Goal: Task Accomplishment & Management: Manage account settings

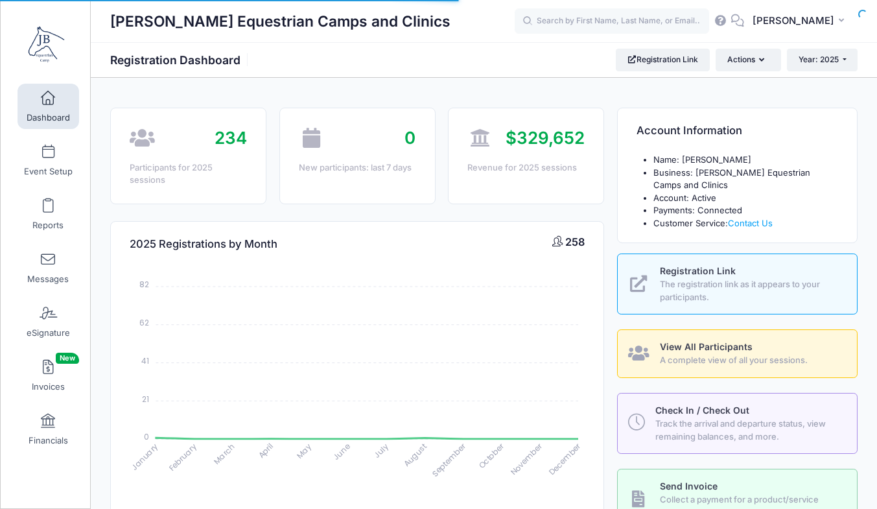
select select
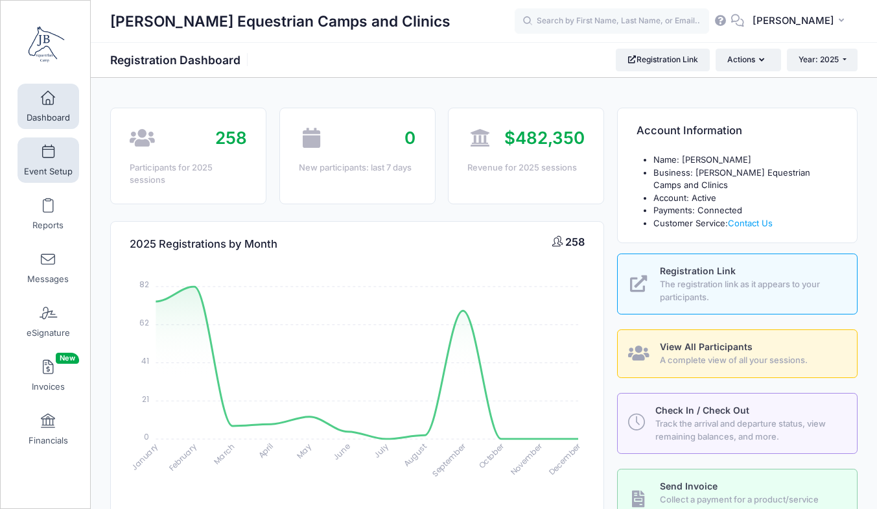
click at [36, 167] on span "Event Setup" at bounding box center [48, 171] width 49 height 11
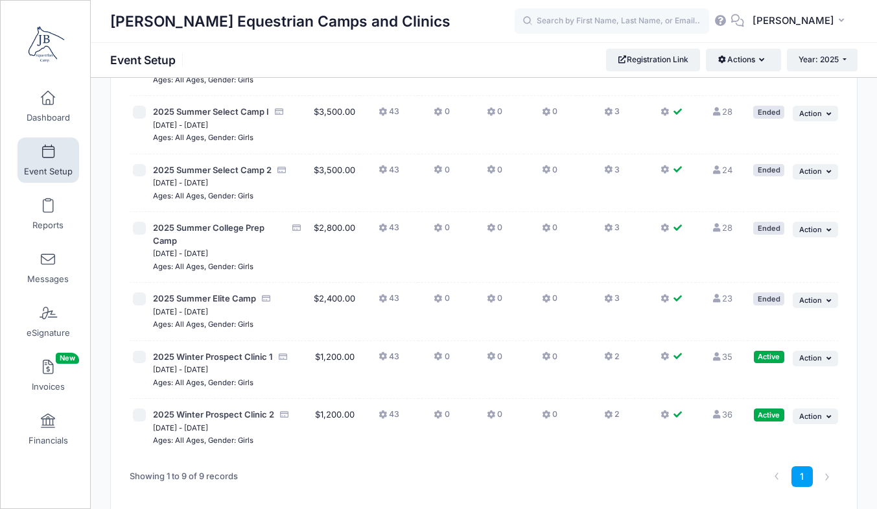
scroll to position [249, 0]
click at [602, 25] on input "text" at bounding box center [612, 21] width 195 height 26
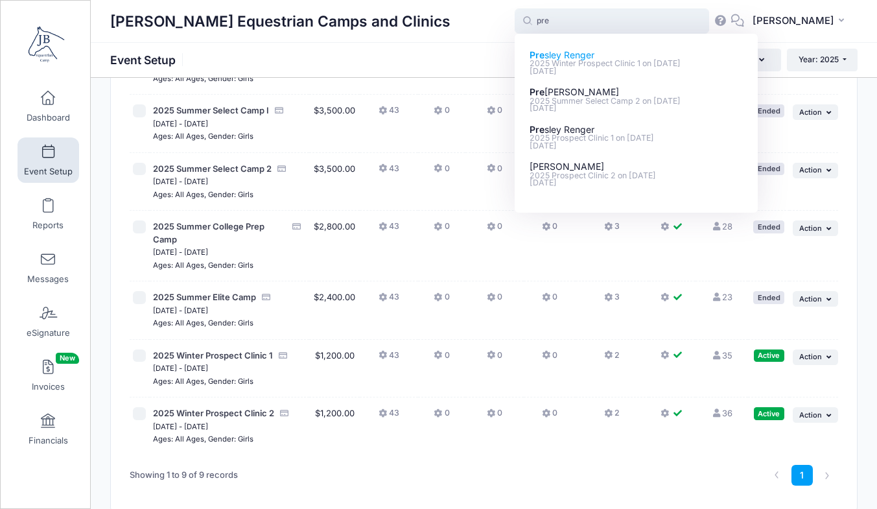
click at [628, 62] on p "2025 Winter Prospect Clinic 1 on Dec-06, 2025" at bounding box center [637, 64] width 214 height 12
type input "Presley Renger (2025 Winter Prospect Clinic 1, Dec-06, 2025)"
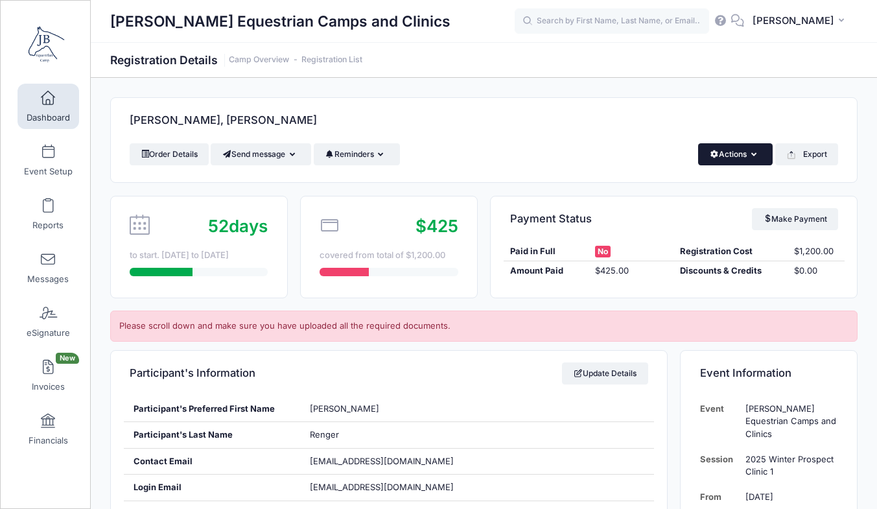
click at [736, 163] on button "Actions" at bounding box center [735, 154] width 75 height 22
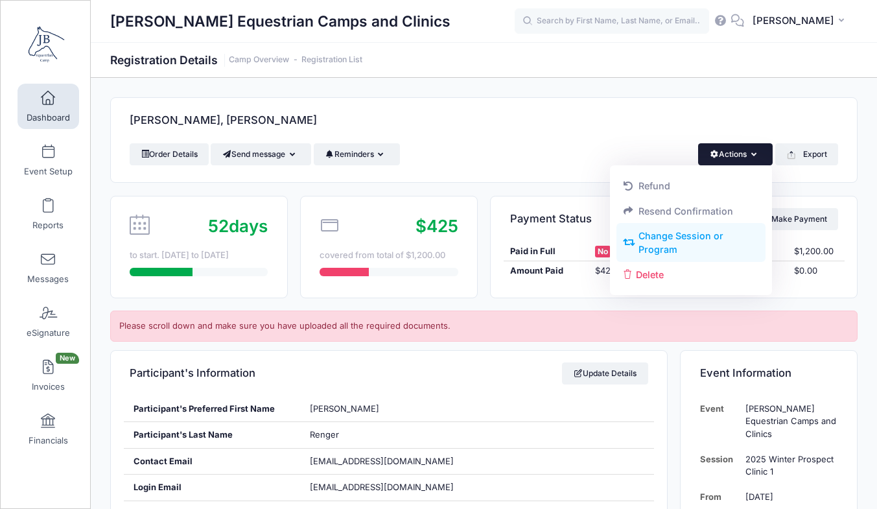
click at [691, 243] on link "Change Session or Program" at bounding box center [692, 243] width 150 height 39
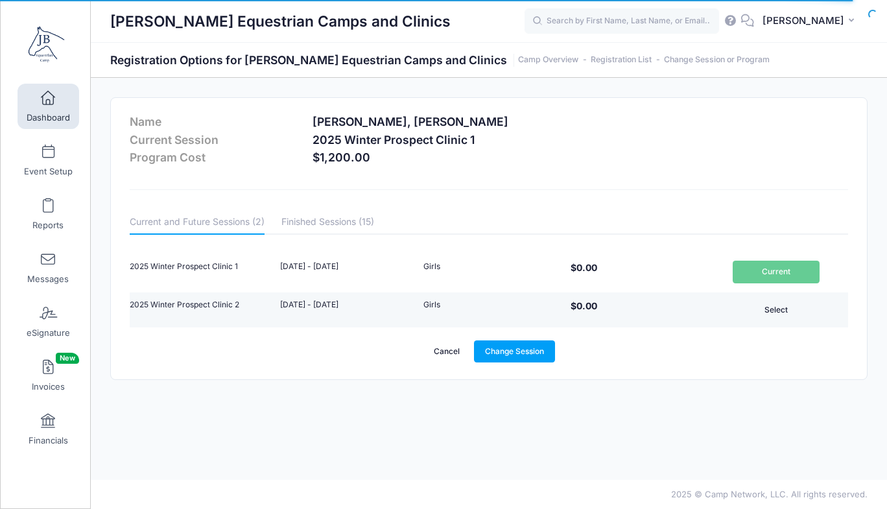
click at [776, 313] on button "Select" at bounding box center [776, 310] width 87 height 22
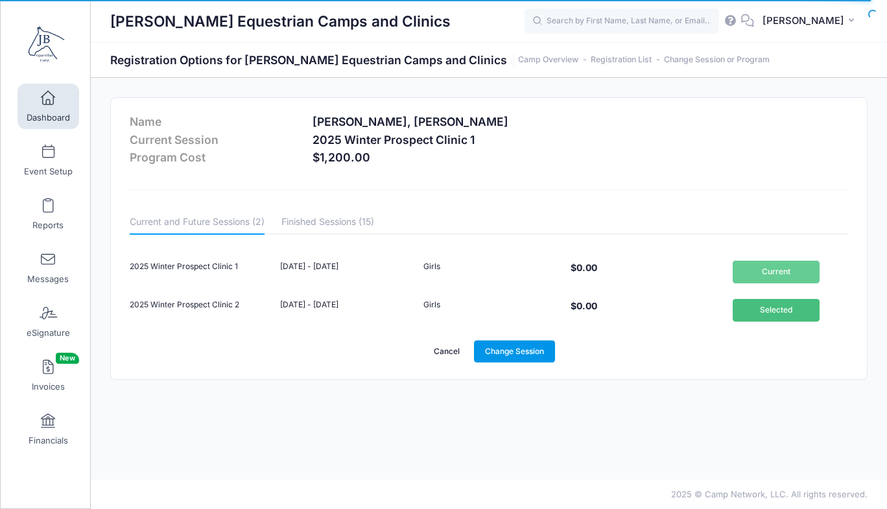
click at [525, 350] on link "Change Session" at bounding box center [515, 351] width 82 height 22
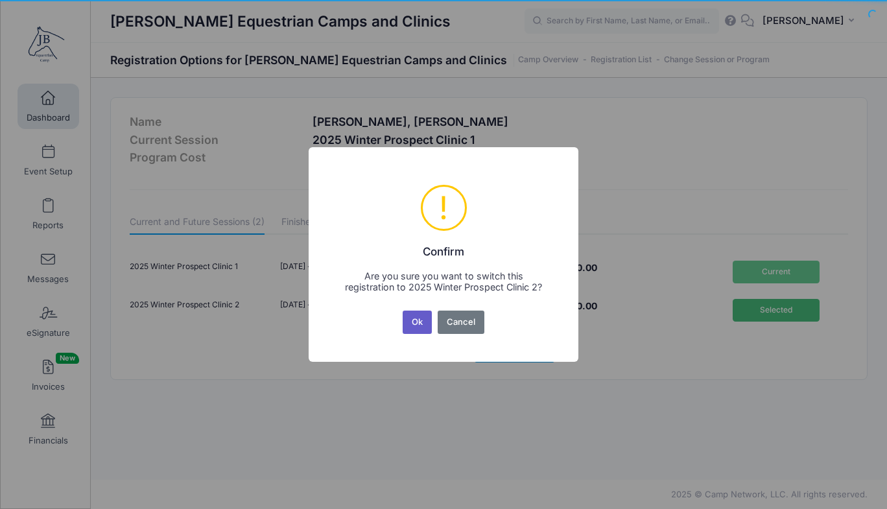
click at [414, 325] on button "Ok" at bounding box center [418, 322] width 30 height 23
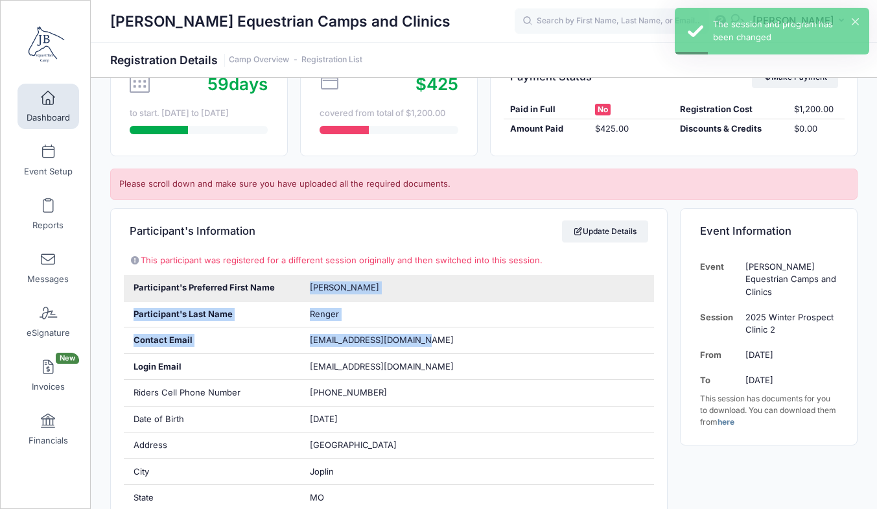
drag, startPoint x: 441, startPoint y: 342, endPoint x: 305, endPoint y: 281, distance: 149.0
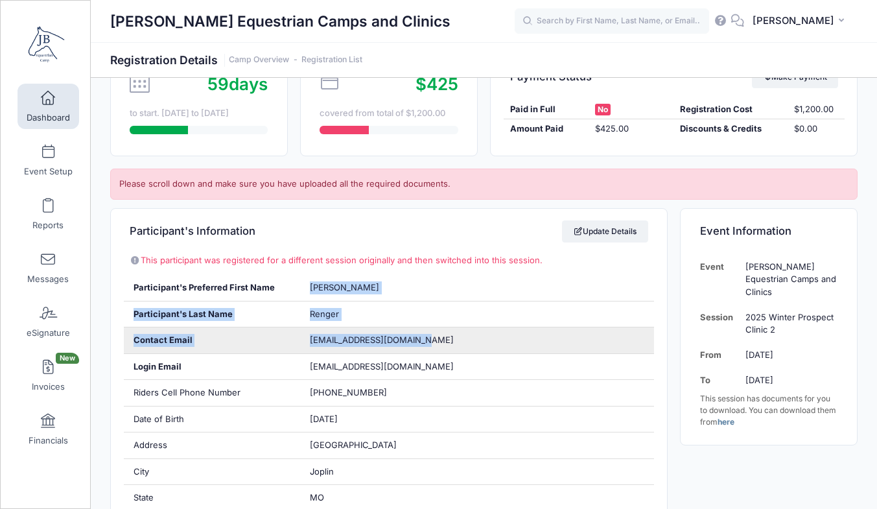
copy div "[PERSON_NAME] Participant's Last Name [PERSON_NAME] Contact Email [EMAIL_ADDRES…"
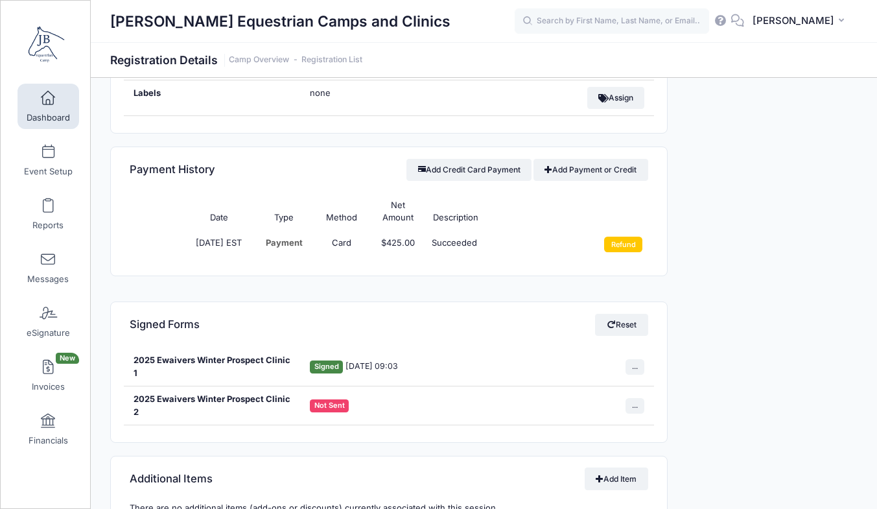
scroll to position [1597, 0]
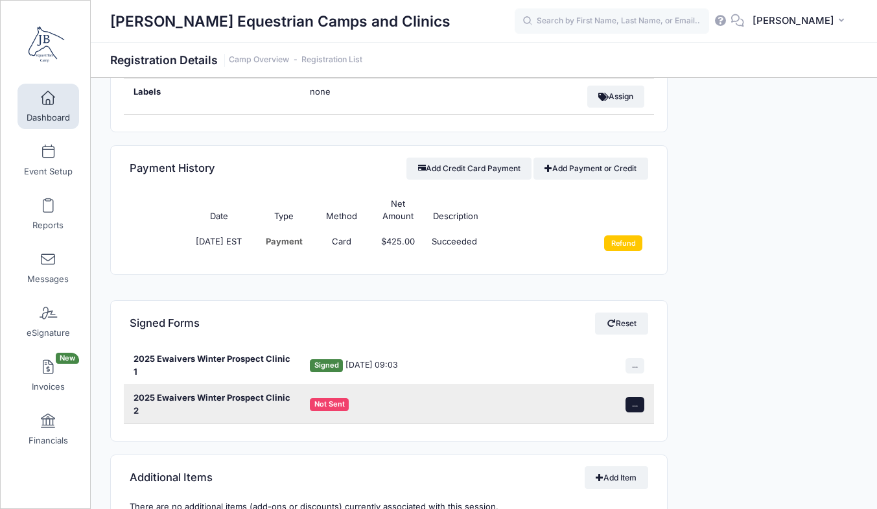
click at [637, 407] on button "..." at bounding box center [635, 405] width 19 height 16
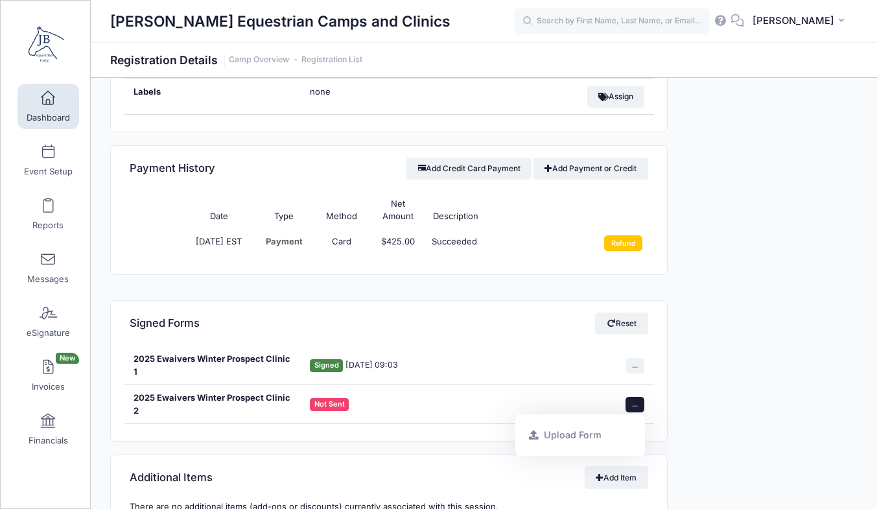
click at [453, 305] on div "Signed Forms Reset" at bounding box center [389, 323] width 556 height 45
